Goal: Task Accomplishment & Management: Use online tool/utility

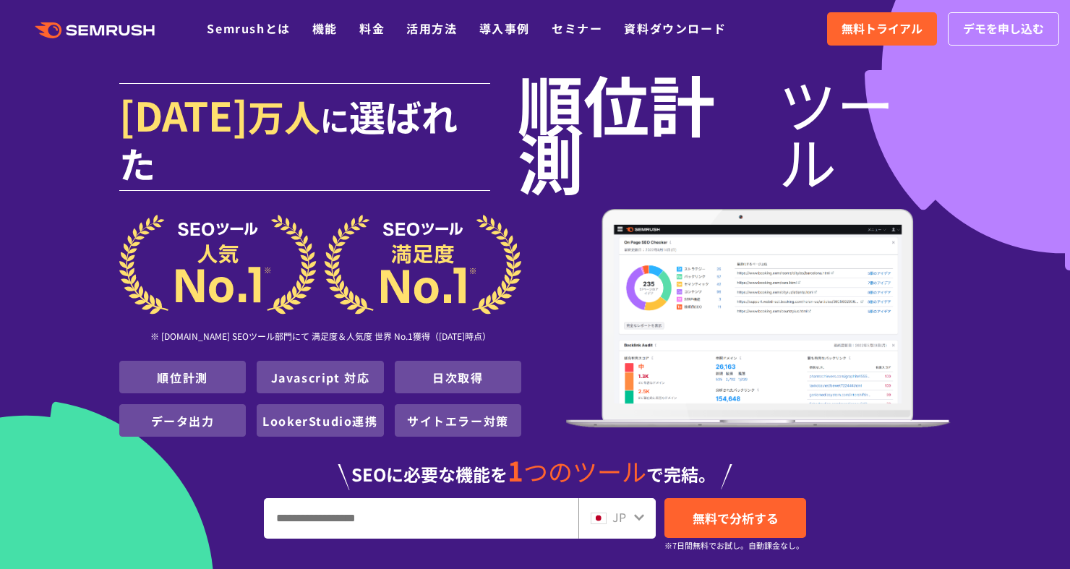
click at [340, 499] on input "URL、キーワードを入力してください" at bounding box center [421, 518] width 313 height 39
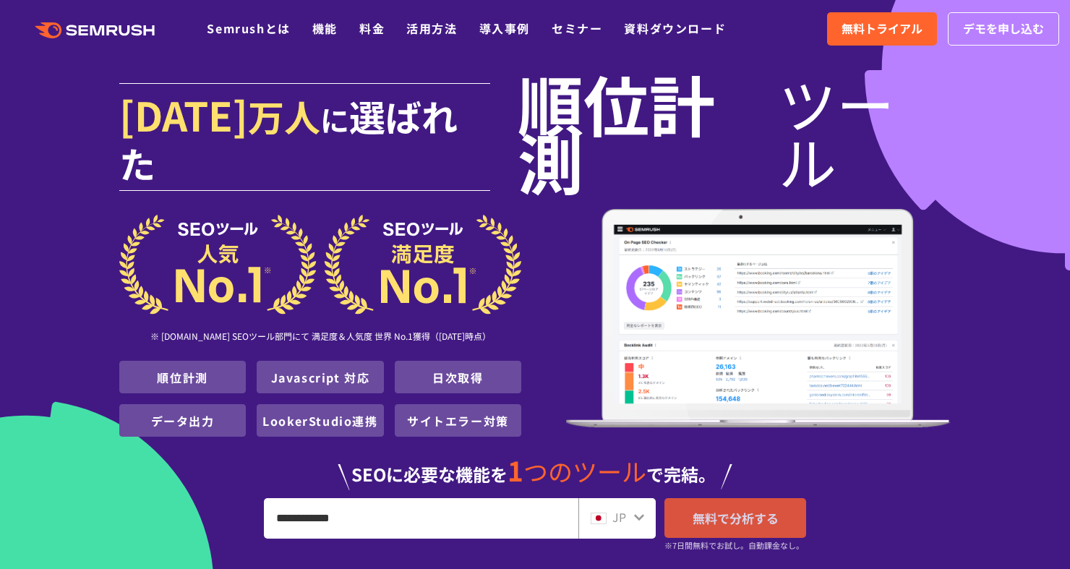
type input "**********"
click at [711, 509] on span "無料で分析する" at bounding box center [736, 518] width 86 height 18
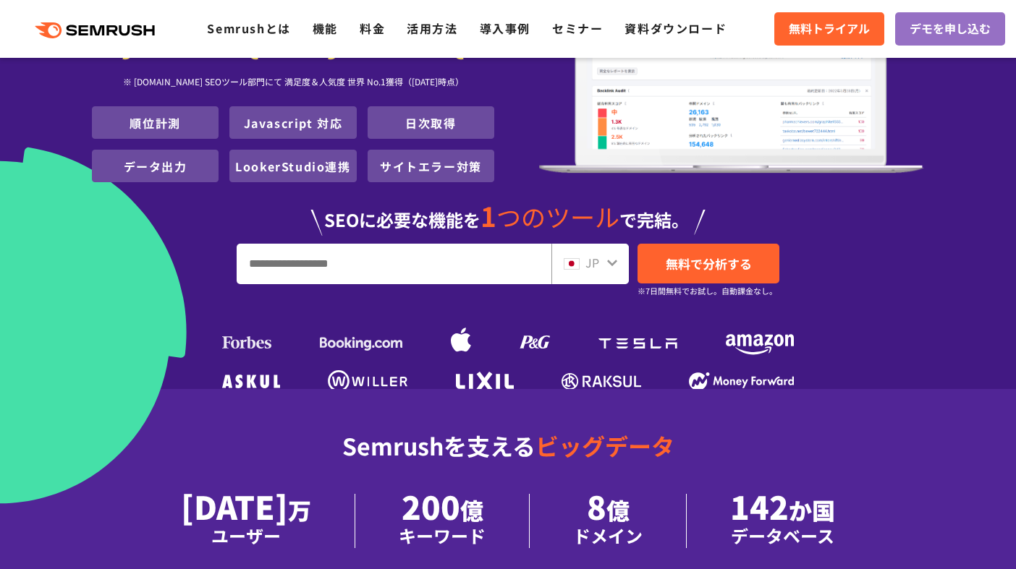
scroll to position [246, 0]
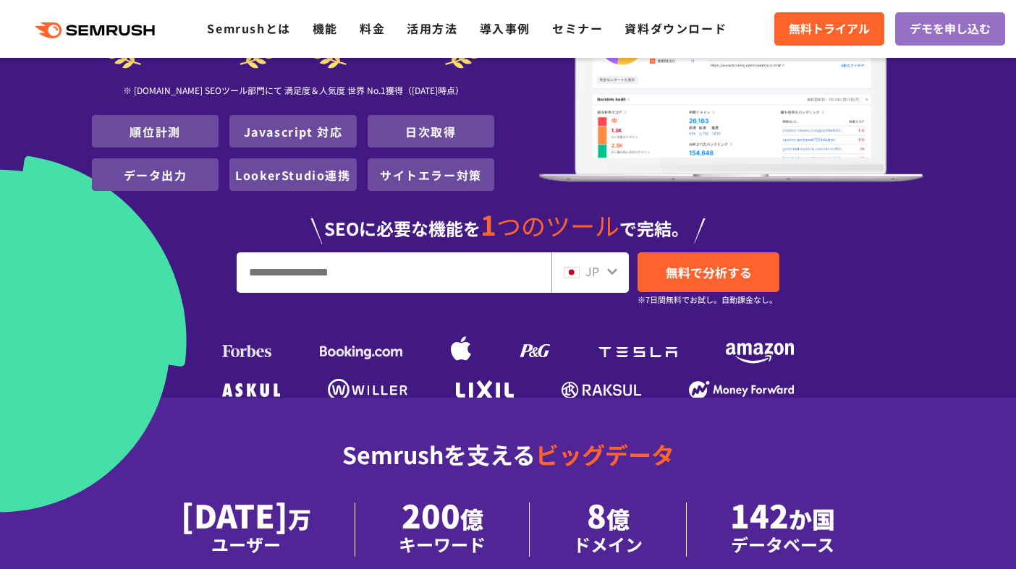
click at [305, 253] on input "URL、キーワードを入力してください" at bounding box center [393, 272] width 313 height 39
type input "*"
